Goal: Information Seeking & Learning: Check status

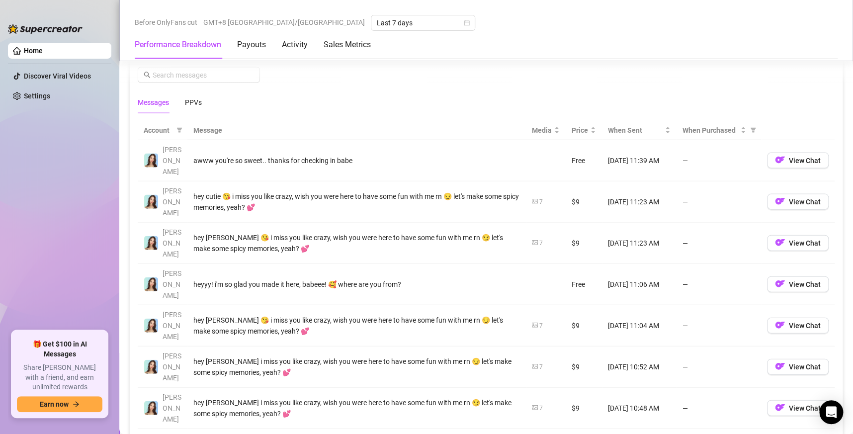
scroll to position [911, 0]
click at [210, 136] on th "Message" at bounding box center [356, 129] width 339 height 19
click at [208, 130] on th "Message" at bounding box center [356, 129] width 339 height 19
click at [178, 124] on span at bounding box center [180, 129] width 10 height 15
click at [308, 110] on div "Messages PPVs" at bounding box center [486, 101] width 697 height 23
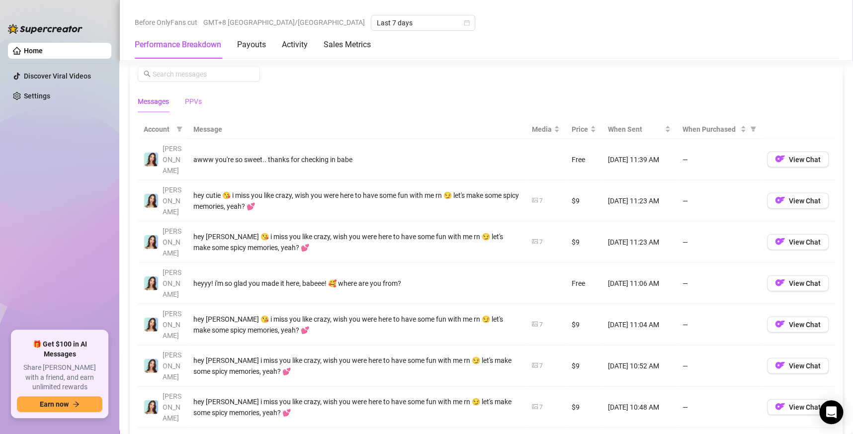
click at [199, 111] on div "PPVs" at bounding box center [193, 101] width 17 height 23
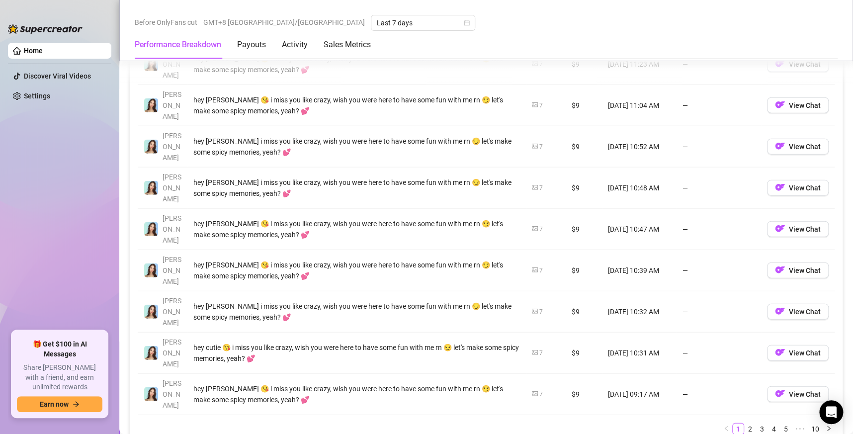
scroll to position [1055, 0]
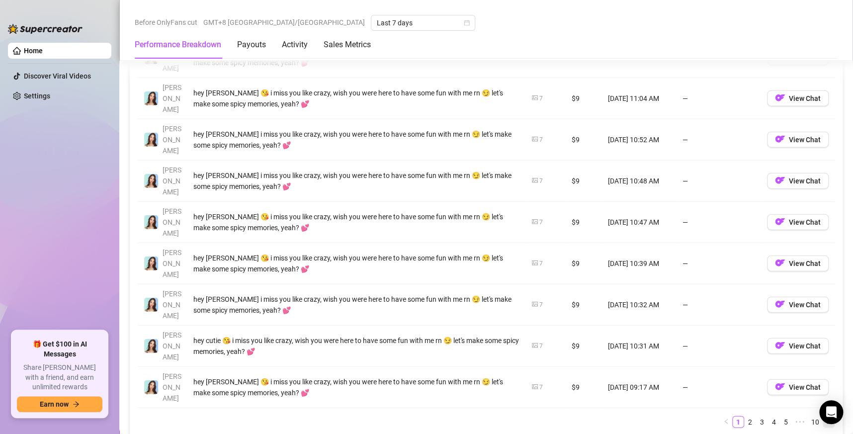
click at [823, 416] on button "button" at bounding box center [829, 422] width 12 height 12
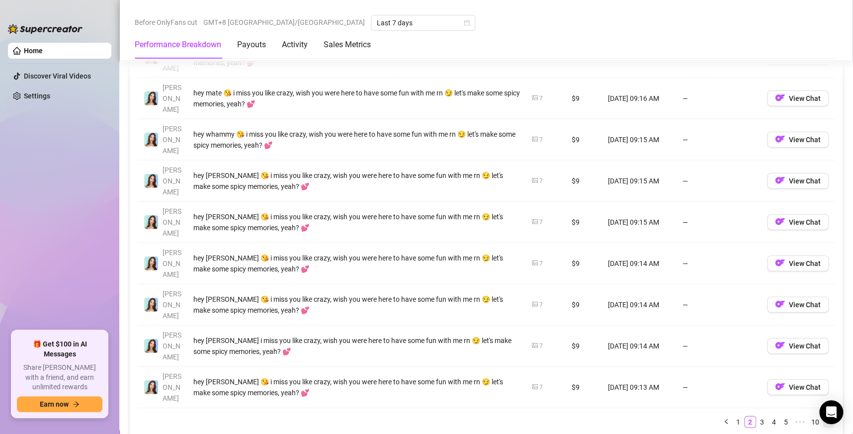
click at [823, 416] on button "button" at bounding box center [829, 422] width 12 height 12
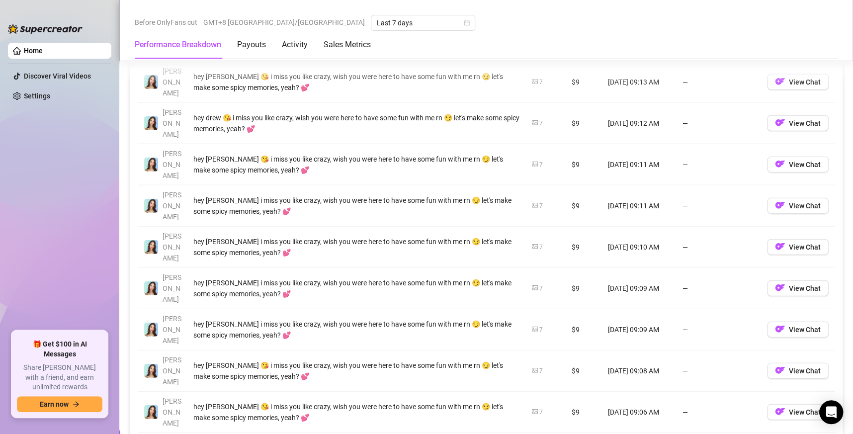
scroll to position [1030, 0]
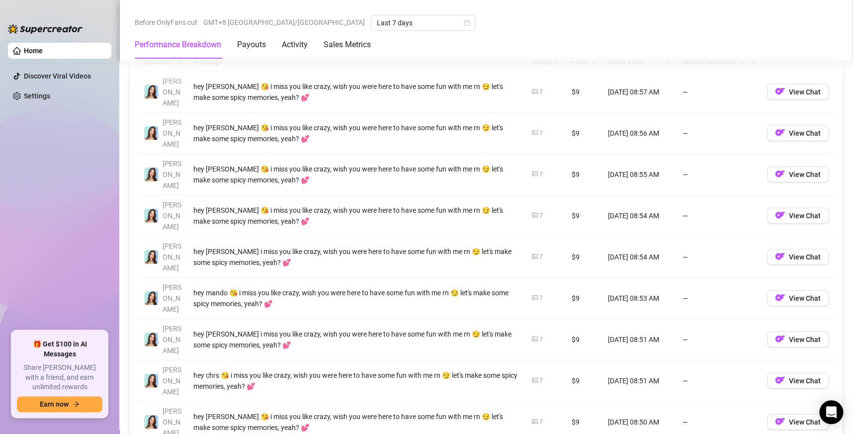
scroll to position [979, 0]
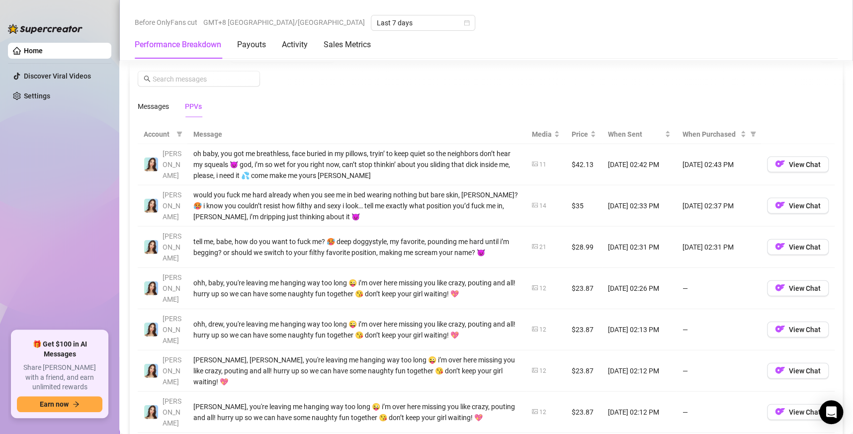
scroll to position [913, 0]
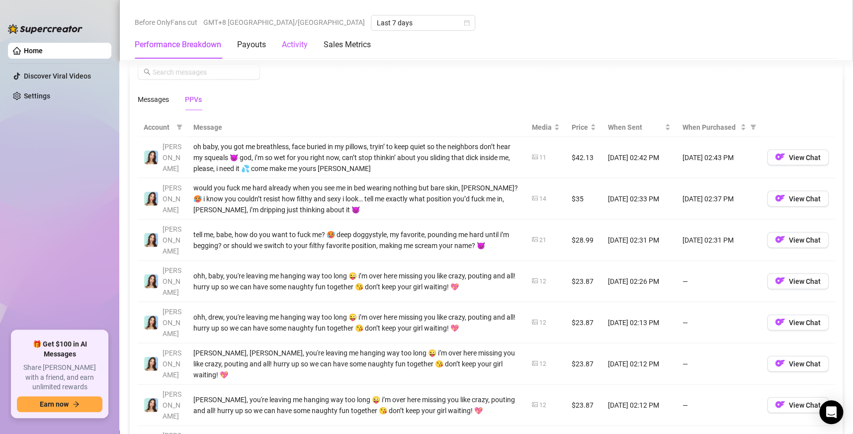
click at [298, 45] on div "Activity" at bounding box center [295, 45] width 26 height 12
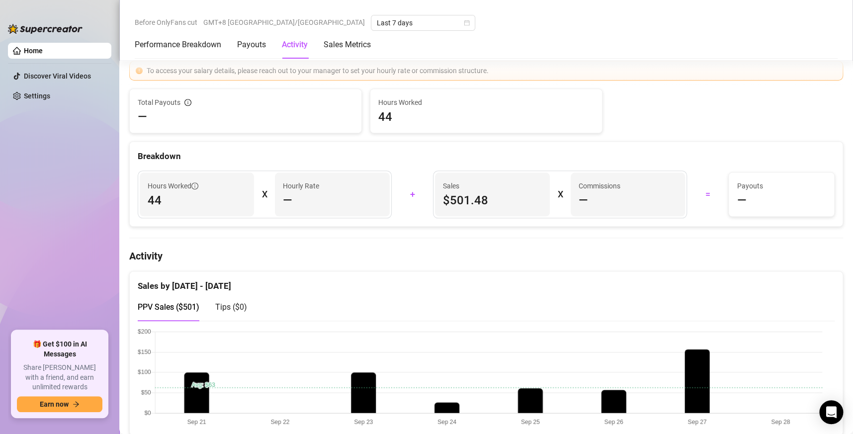
scroll to position [323, 0]
